Goal: Find specific page/section: Find specific page/section

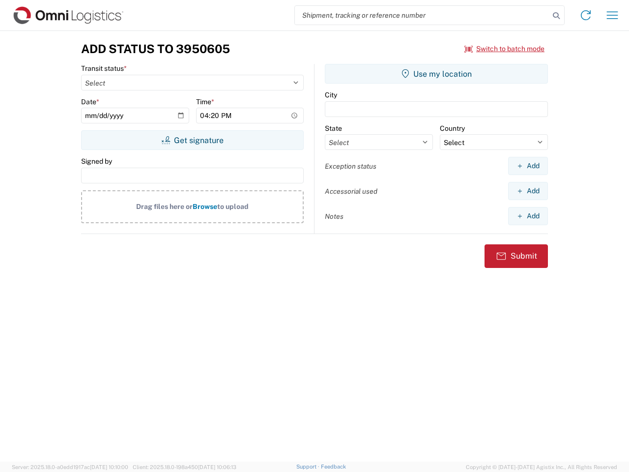
click at [422, 15] on input "search" at bounding box center [422, 15] width 254 height 19
click at [556, 16] on icon at bounding box center [556, 16] width 14 height 14
click at [586, 15] on icon at bounding box center [586, 15] width 16 height 16
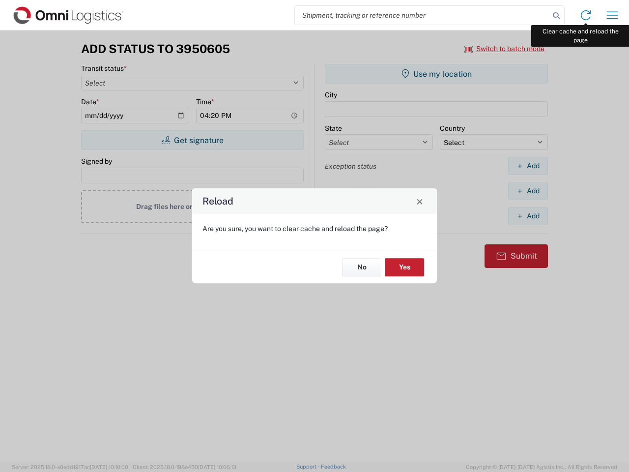
click at [612, 15] on div "Reload Are you sure, you want to clear cache and reload the page? No Yes" at bounding box center [314, 236] width 629 height 472
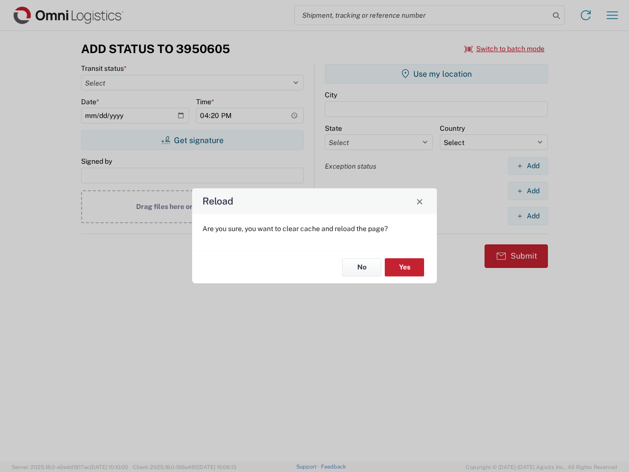
click at [505, 49] on div "Reload Are you sure, you want to clear cache and reload the page? No Yes" at bounding box center [314, 236] width 629 height 472
click at [192, 140] on div "Reload Are you sure, you want to clear cache and reload the page? No Yes" at bounding box center [314, 236] width 629 height 472
click at [436, 74] on div "Reload Are you sure, you want to clear cache and reload the page? No Yes" at bounding box center [314, 236] width 629 height 472
click at [528, 166] on div "Reload Are you sure, you want to clear cache and reload the page? No Yes" at bounding box center [314, 236] width 629 height 472
click at [528, 191] on div "Reload Are you sure, you want to clear cache and reload the page? No Yes" at bounding box center [314, 236] width 629 height 472
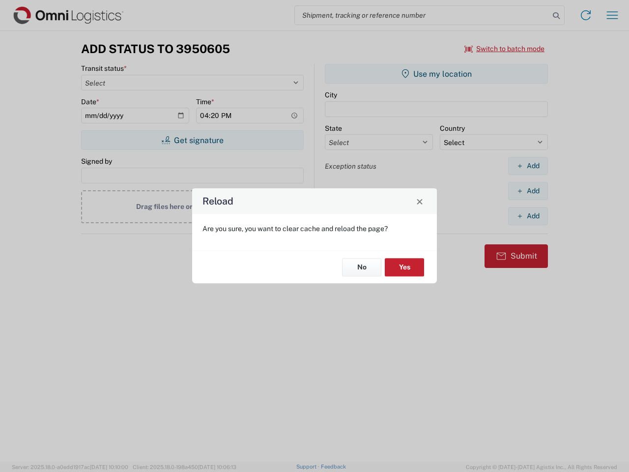
click at [528, 216] on div "Reload Are you sure, you want to clear cache and reload the page? No Yes" at bounding box center [314, 236] width 629 height 472
